Goal: Information Seeking & Learning: Find specific fact

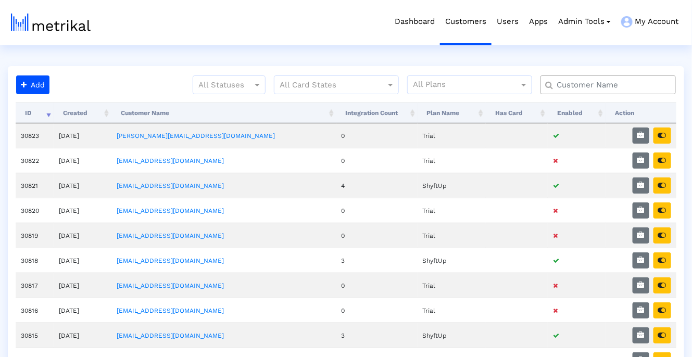
click at [595, 83] on input "text" at bounding box center [611, 85] width 122 height 11
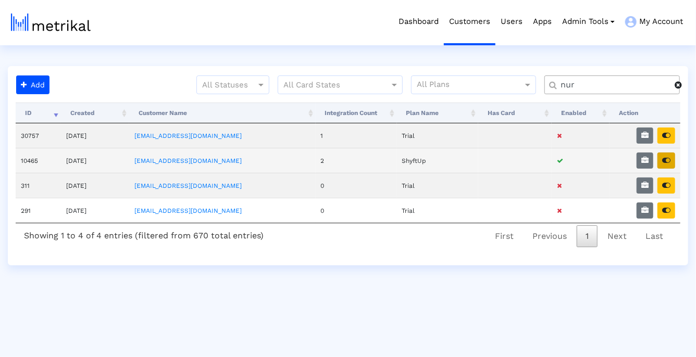
type input "nur"
click at [669, 157] on icon "button" at bounding box center [666, 160] width 8 height 7
click at [647, 157] on icon "button" at bounding box center [644, 160] width 7 height 7
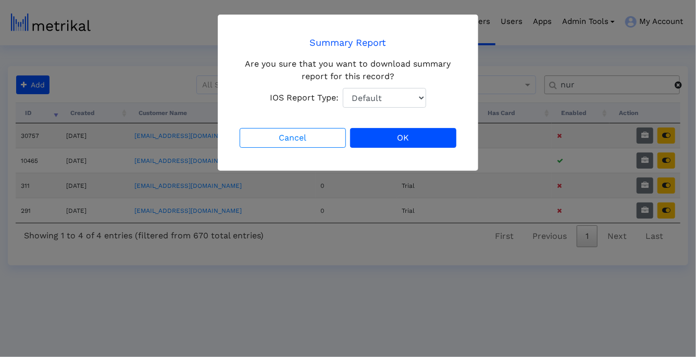
click at [379, 93] on select "Default Total Downloads New Downloads Redownloads" at bounding box center [384, 98] width 83 height 20
select select "1: 1"
click at [343, 88] on select "Default Total Downloads New Downloads Redownloads" at bounding box center [384, 98] width 83 height 20
click at [389, 138] on button "OK" at bounding box center [403, 138] width 106 height 20
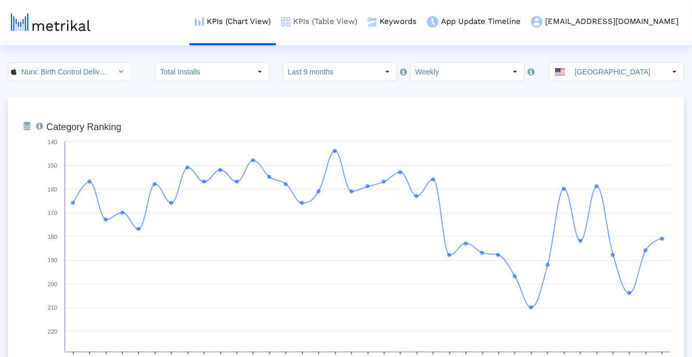
click at [363, 26] on link "KPIs (Table View)" at bounding box center [319, 21] width 86 height 43
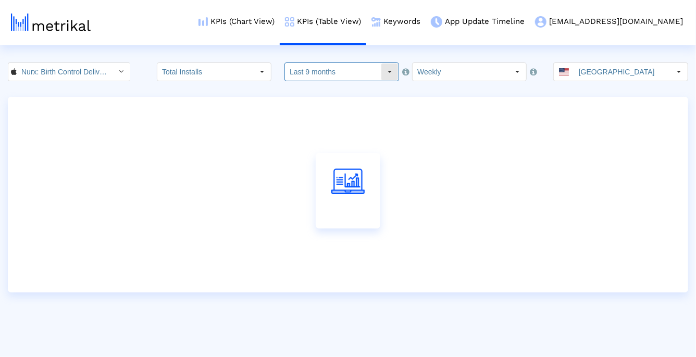
click at [337, 74] on input "Last 9 months" at bounding box center [333, 72] width 96 height 18
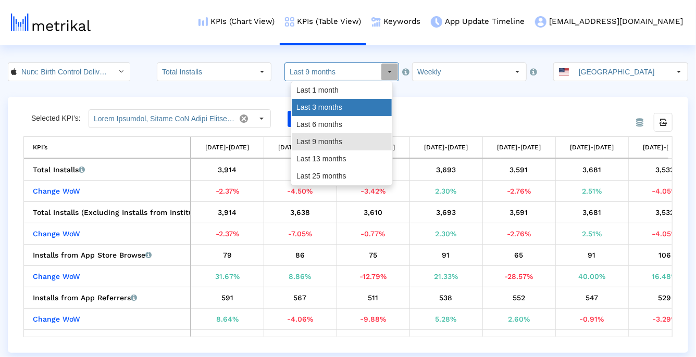
click at [328, 113] on div "Last 3 months" at bounding box center [342, 107] width 100 height 17
type input "Last 3 months"
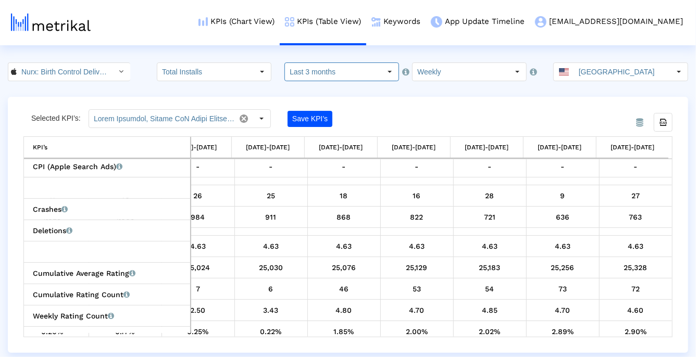
scroll to position [563, 0]
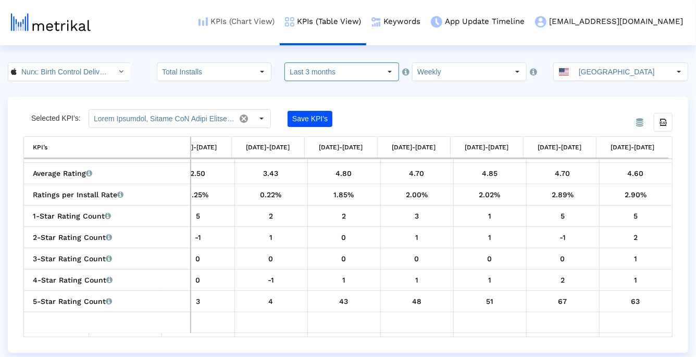
click at [280, 26] on link "KPIs (Chart View)" at bounding box center [236, 21] width 86 height 43
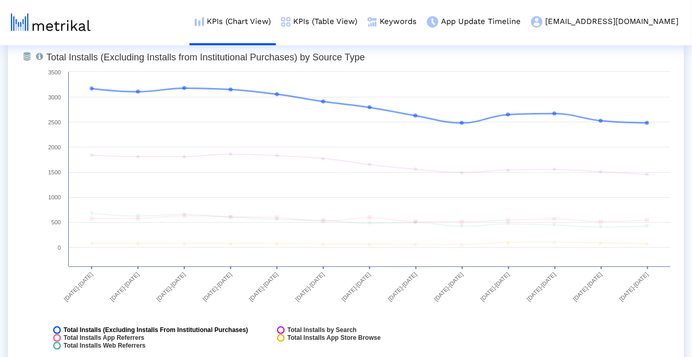
click at [199, 333] on span "Total Installs (Excluding Installs From Institutional Purchases)" at bounding box center [156, 331] width 185 height 8
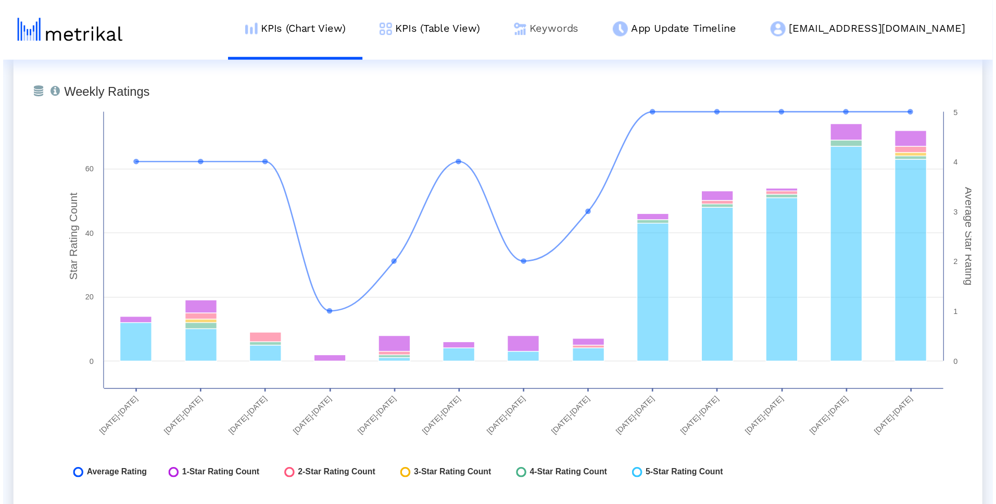
scroll to position [2587, 0]
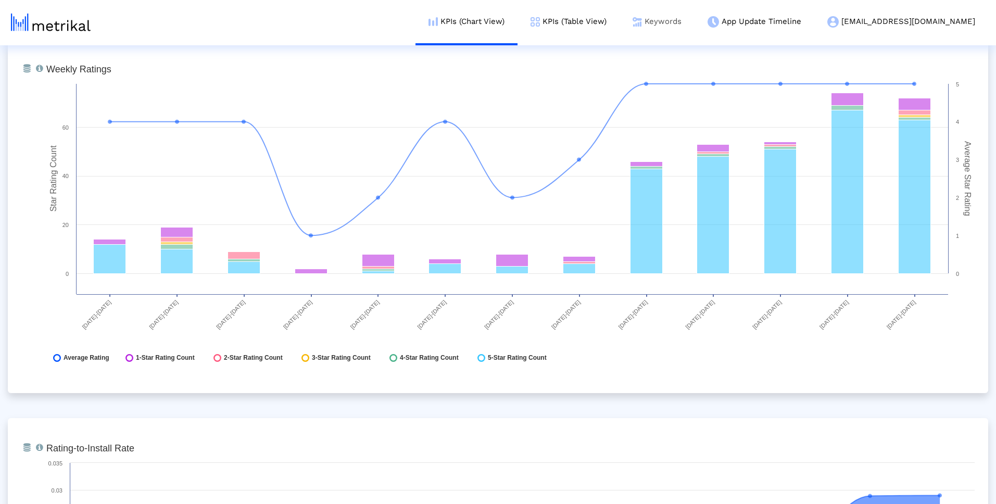
click at [695, 20] on link "Keywords" at bounding box center [657, 21] width 75 height 43
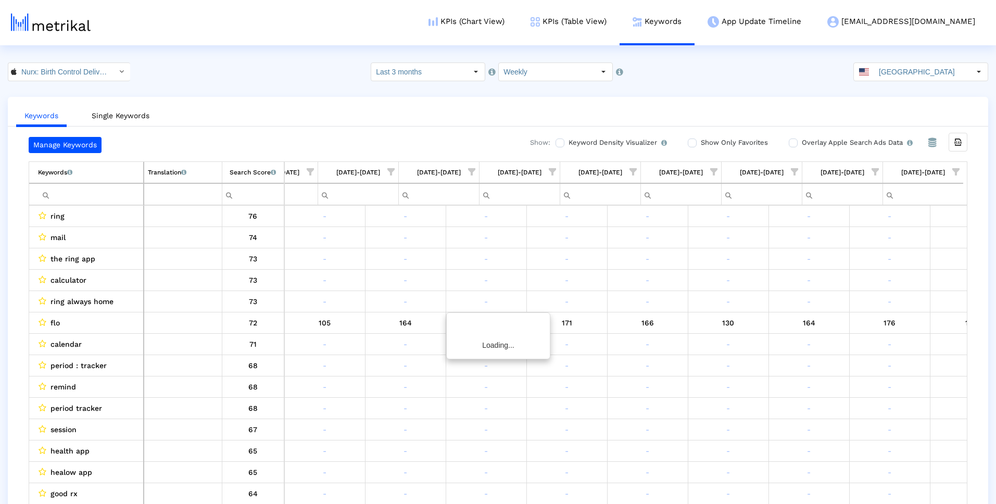
scroll to position [0, 370]
click at [695, 143] on label "Show Only Favorites" at bounding box center [733, 142] width 70 height 11
click at [695, 143] on input "Show Only Favorites" at bounding box center [691, 143] width 7 height 7
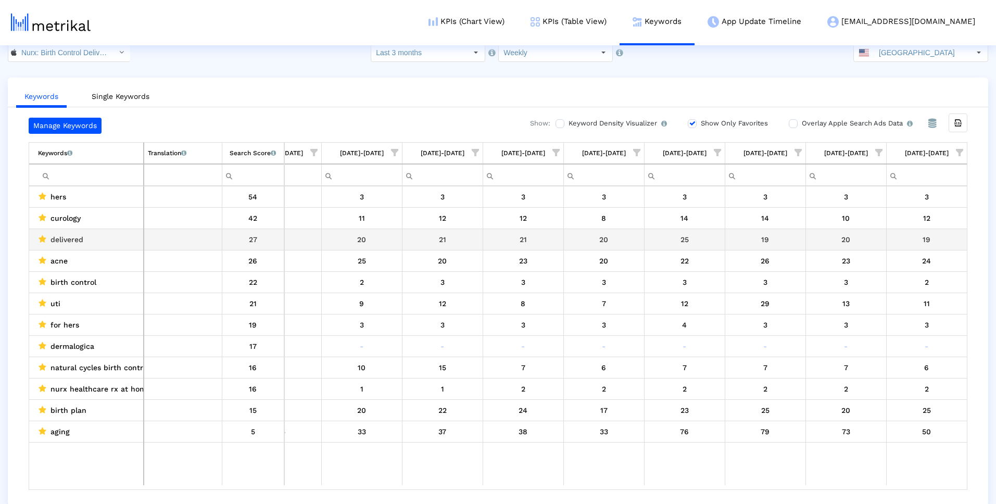
scroll to position [21, 0]
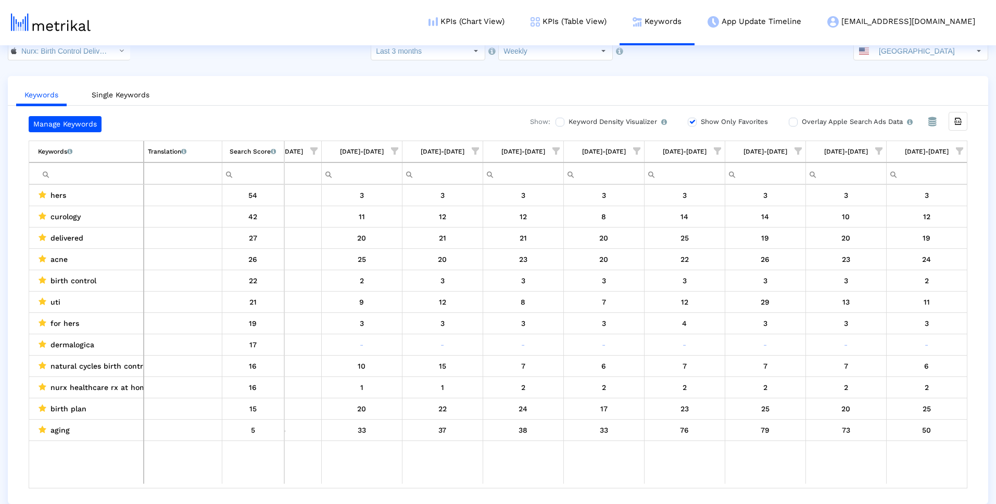
click at [69, 219] on span "curology" at bounding box center [66, 217] width 30 height 14
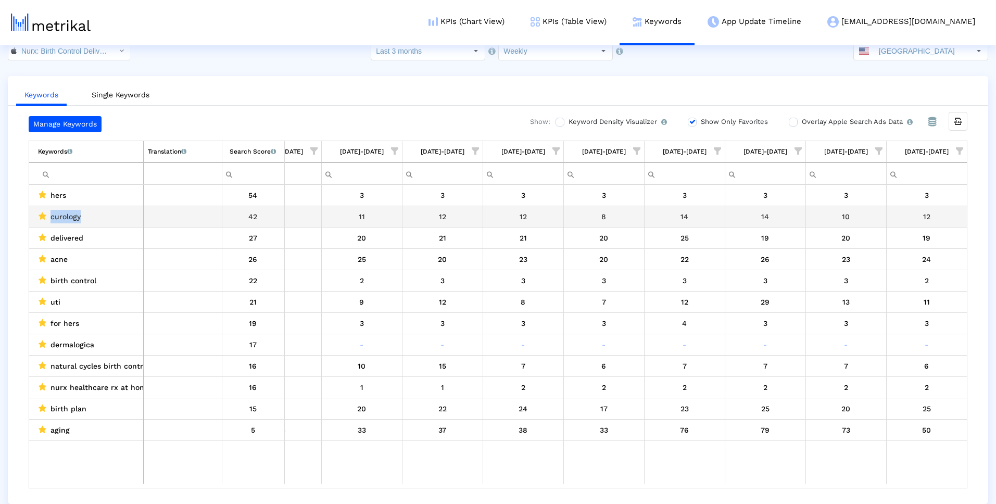
click at [69, 219] on span "curology" at bounding box center [66, 217] width 30 height 14
copy span "curology"
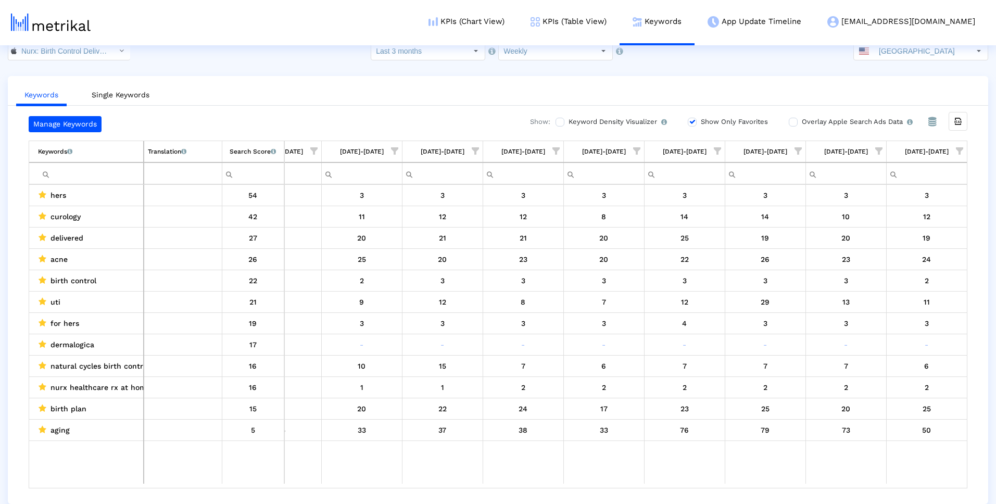
click at [695, 124] on label "Show Only Favorites" at bounding box center [733, 121] width 70 height 11
click at [695, 124] on input "Show Only Favorites" at bounding box center [691, 122] width 7 height 7
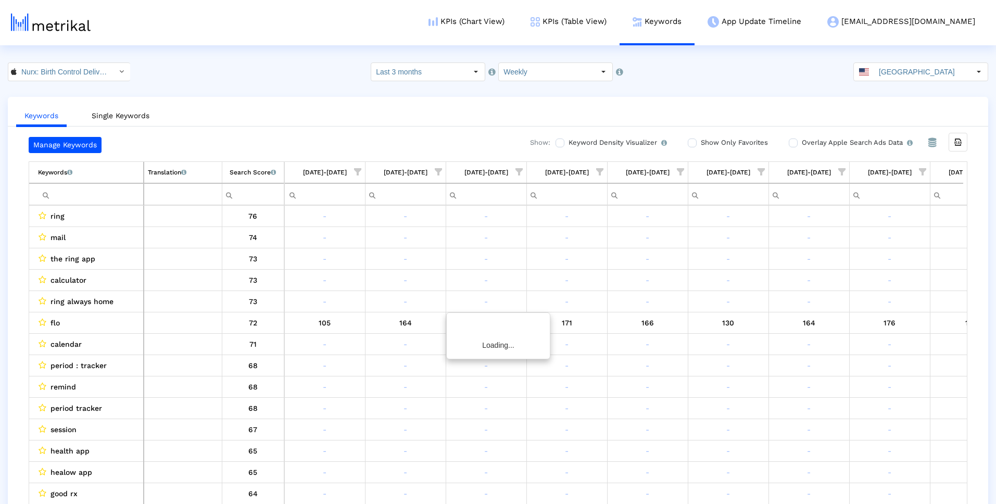
scroll to position [0, 370]
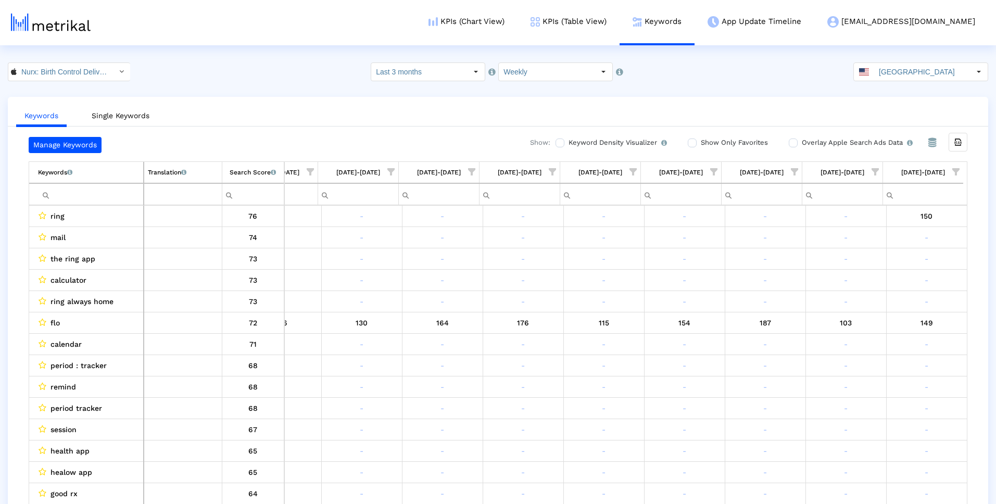
click at [76, 195] on input "Filter cell" at bounding box center [90, 194] width 105 height 17
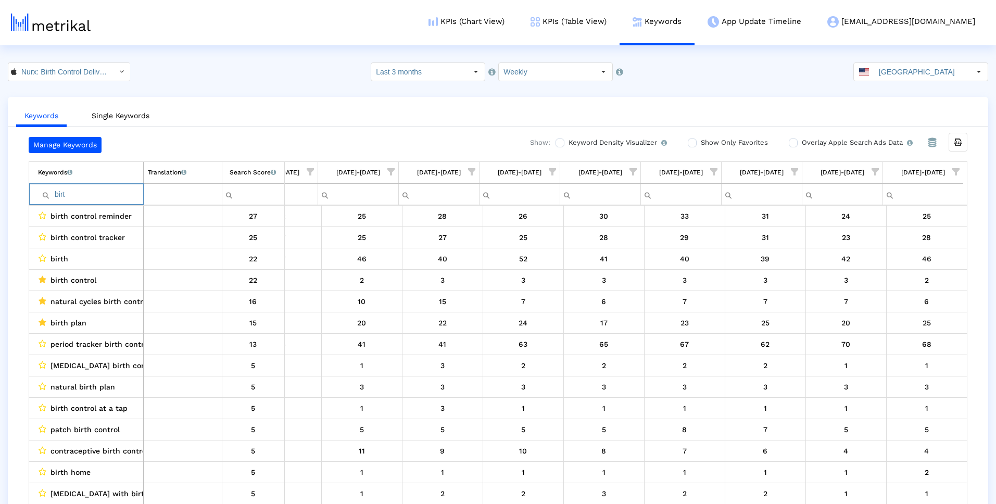
click at [82, 193] on input "birt" at bounding box center [90, 194] width 105 height 17
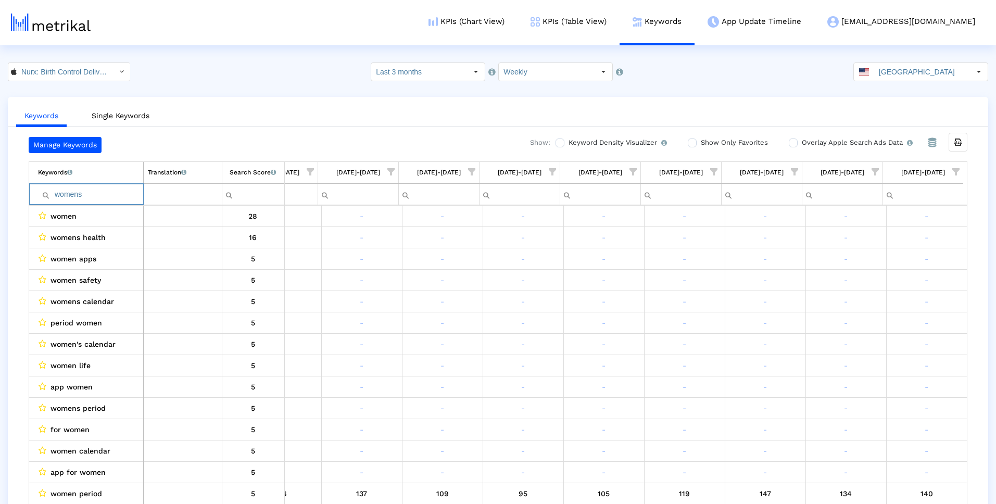
scroll to position [0, 367]
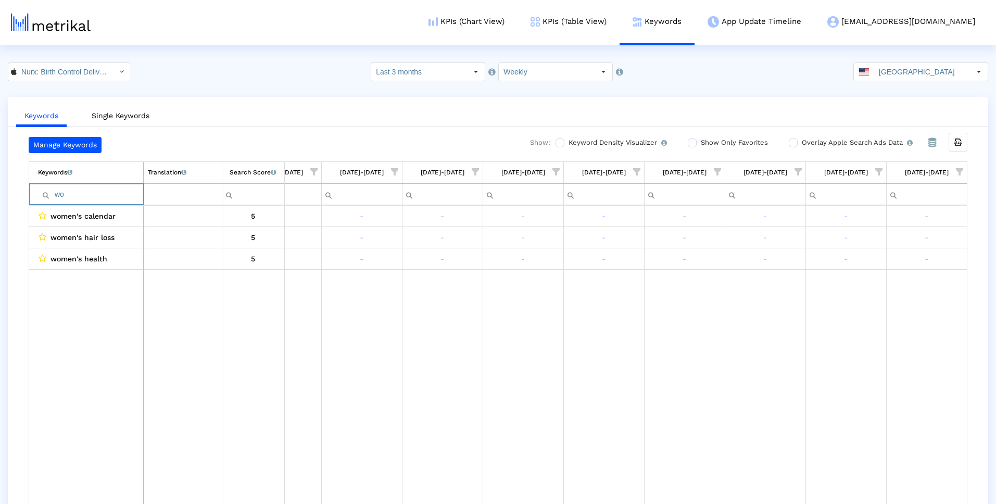
type input "w"
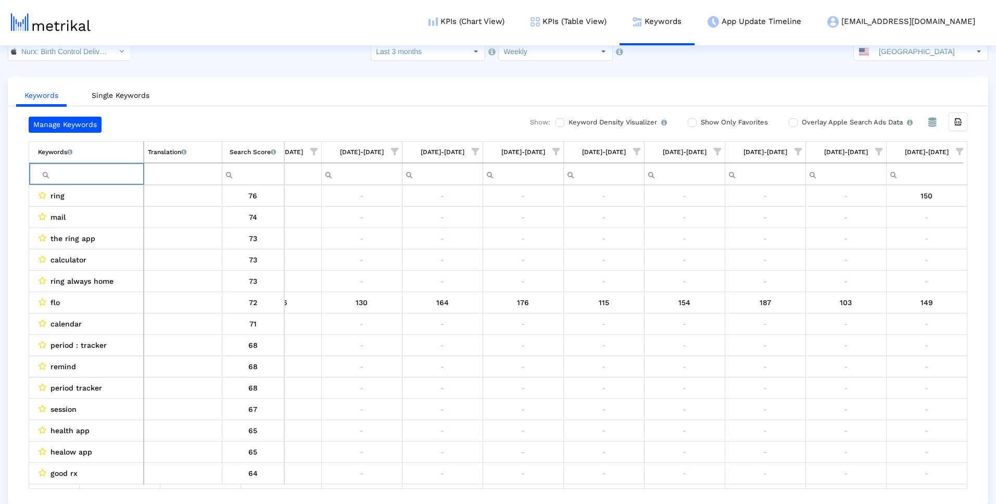
scroll to position [21, 0]
click at [113, 177] on input "Filter cell" at bounding box center [90, 173] width 105 height 17
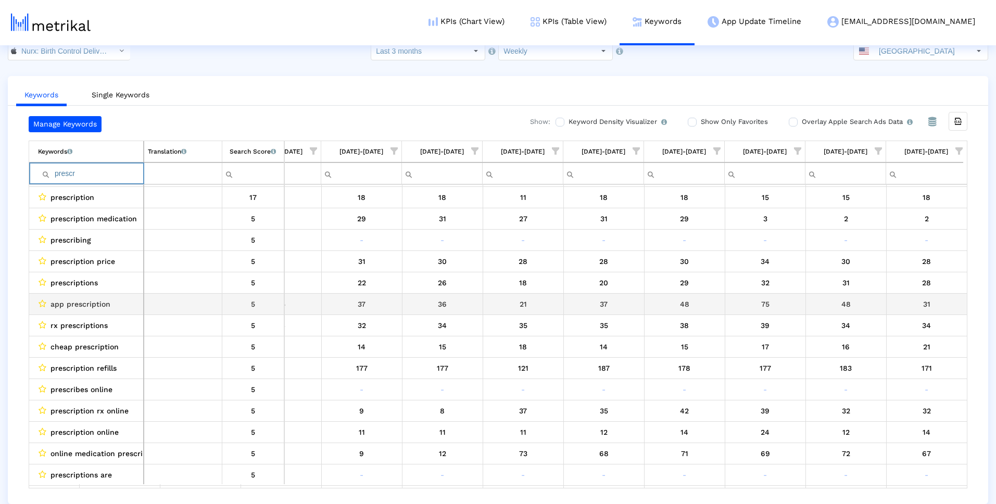
scroll to position [70, 367]
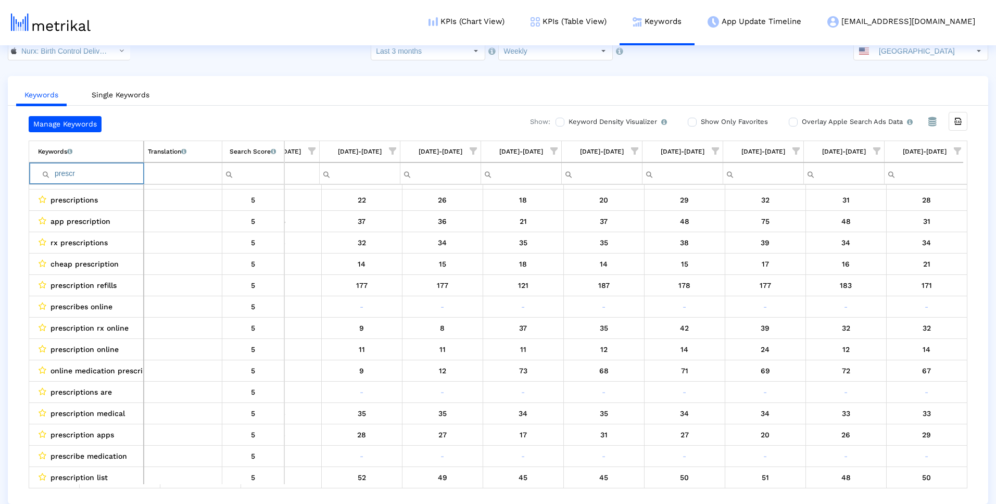
type input "prescr"
click at [102, 174] on input "prescr" at bounding box center [90, 173] width 105 height 17
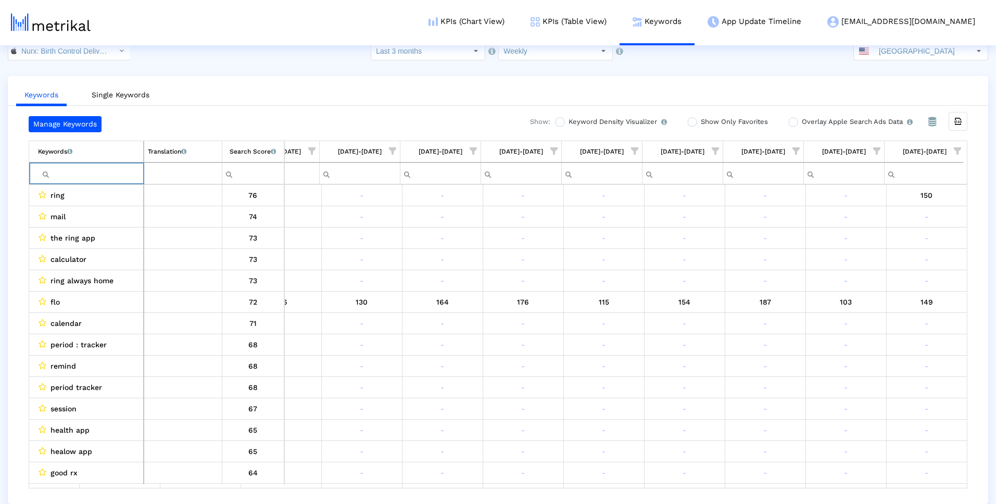
click at [695, 155] on span "Show filter options for column '10/05/25-10/11/25'" at bounding box center [957, 150] width 7 height 7
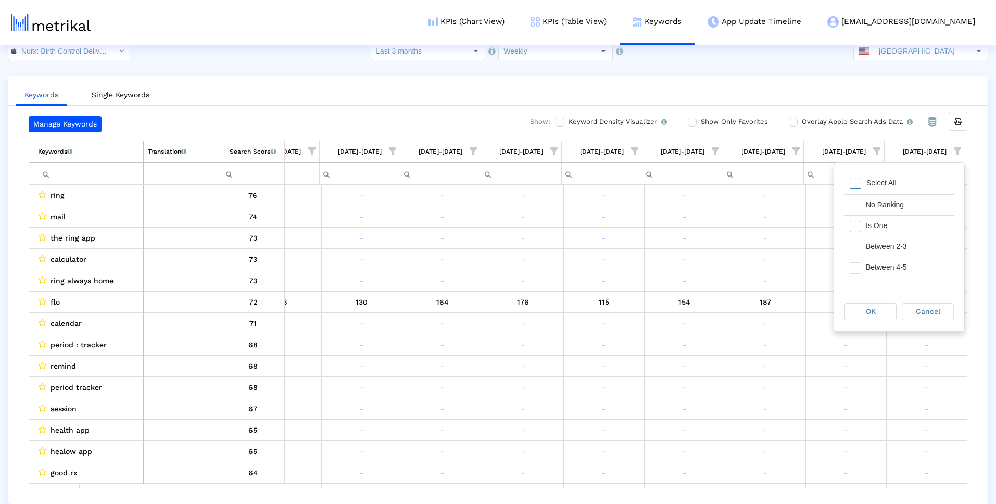
click at [695, 233] on div "Is One" at bounding box center [907, 226] width 93 height 20
click at [695, 247] on div "Between 2-3" at bounding box center [907, 246] width 93 height 20
click at [695, 261] on div "Between 4-5" at bounding box center [907, 267] width 93 height 20
click at [695, 259] on div "Between 6-10" at bounding box center [907, 262] width 93 height 20
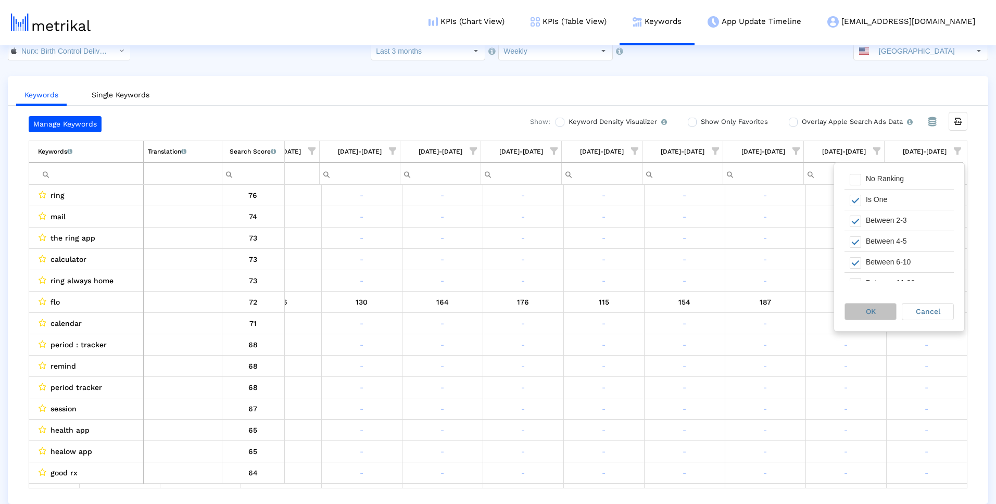
click at [695, 318] on div "OK" at bounding box center [870, 312] width 51 height 16
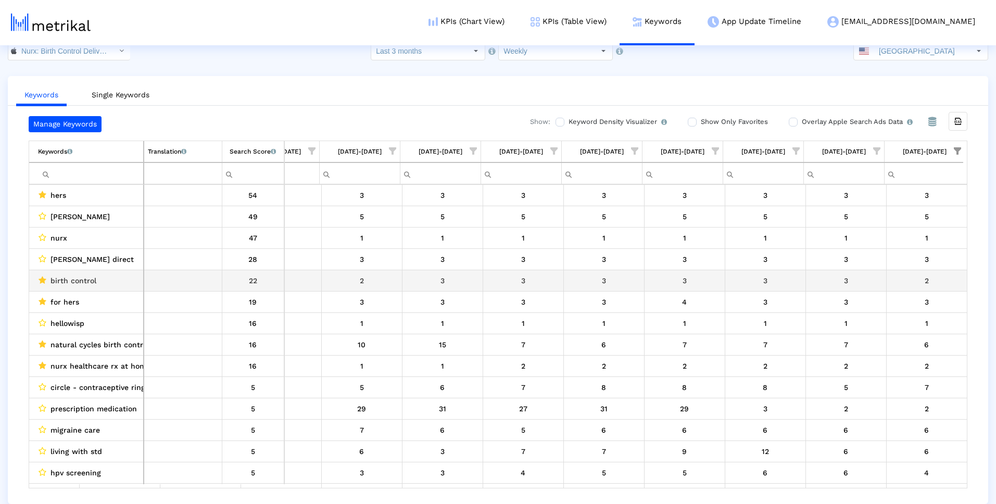
click at [90, 282] on span "birth control" at bounding box center [74, 281] width 46 height 14
drag, startPoint x: 90, startPoint y: 282, endPoint x: 59, endPoint y: 279, distance: 30.8
click at [59, 279] on span "birth control" at bounding box center [74, 281] width 46 height 14
copy span "birth control"
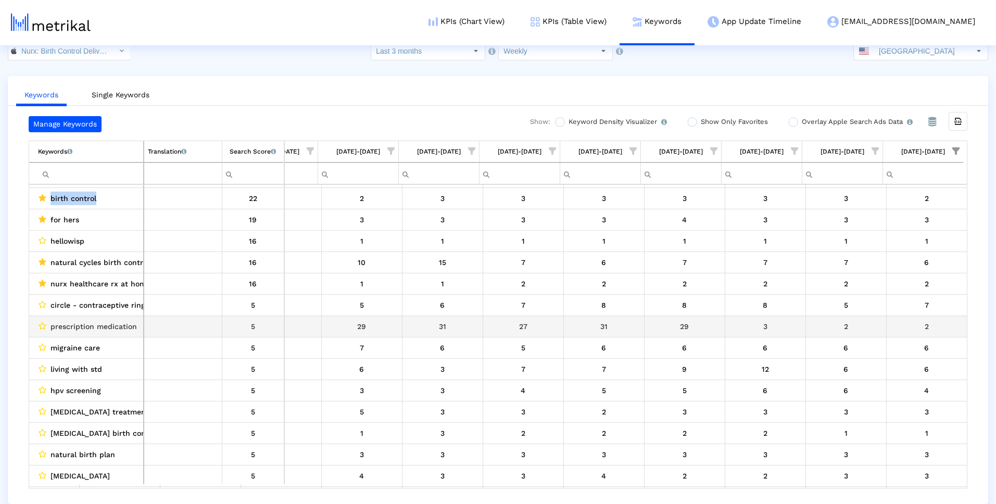
scroll to position [83, 370]
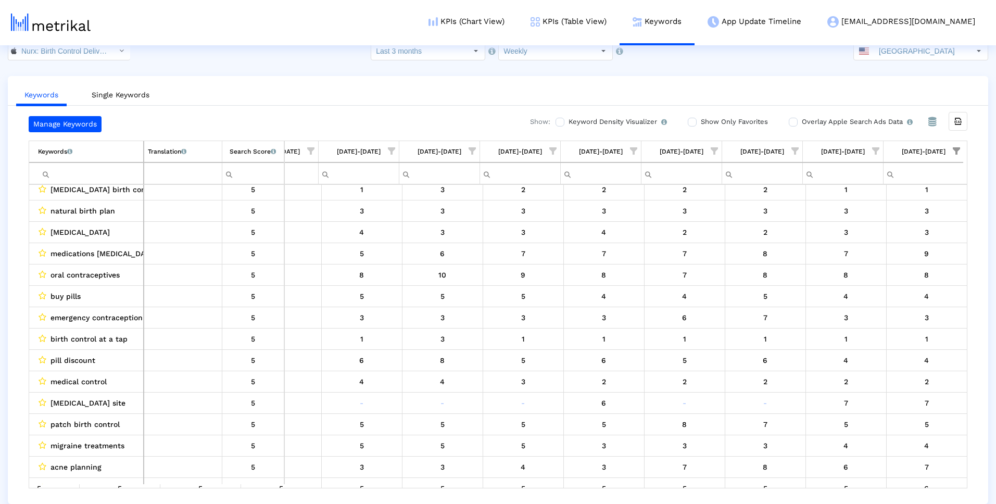
click at [695, 155] on div "[DATE]-[DATE]" at bounding box center [924, 152] width 44 height 14
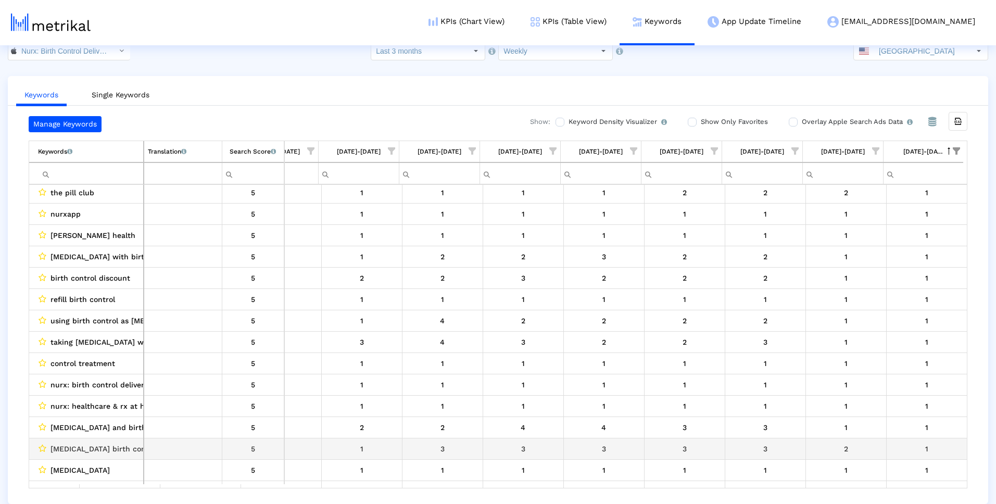
click at [59, 357] on span "[MEDICAL_DATA] birth control pills" at bounding box center [113, 449] width 125 height 14
drag, startPoint x: 59, startPoint y: 452, endPoint x: 130, endPoint y: 450, distance: 70.3
click at [130, 357] on span "[MEDICAL_DATA] birth control pills" at bounding box center [113, 449] width 125 height 14
click at [133, 357] on span "[MEDICAL_DATA] birth control pills" at bounding box center [113, 449] width 125 height 14
drag, startPoint x: 133, startPoint y: 450, endPoint x: 54, endPoint y: 447, distance: 79.7
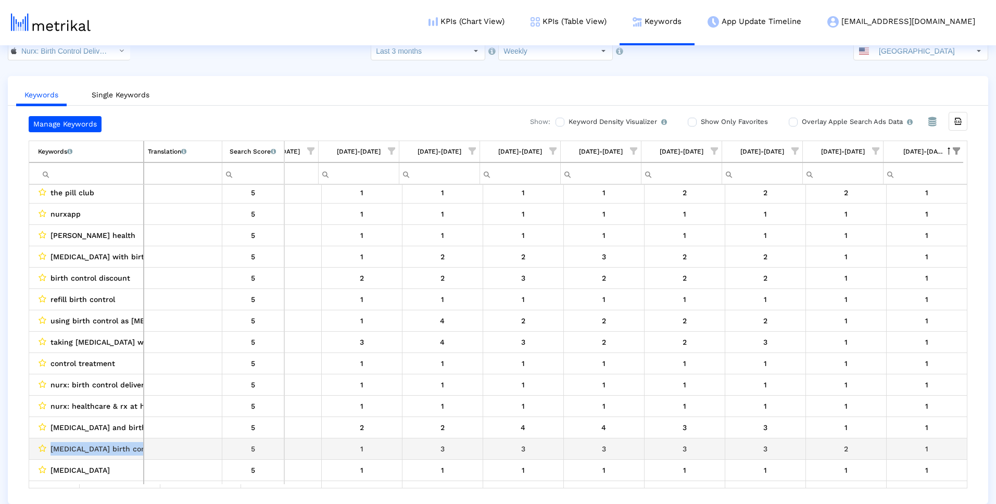
click at [54, 357] on span "[MEDICAL_DATA] birth control pills" at bounding box center [113, 449] width 125 height 14
copy span "[MEDICAL_DATA] birth control pills"
